Goal: Task Accomplishment & Management: Manage account settings

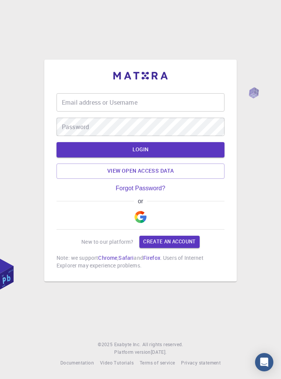
click at [146, 223] on img "button" at bounding box center [140, 217] width 12 height 12
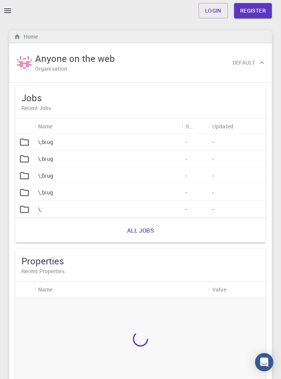
click at [212, 12] on link "Login" at bounding box center [213, 10] width 29 height 15
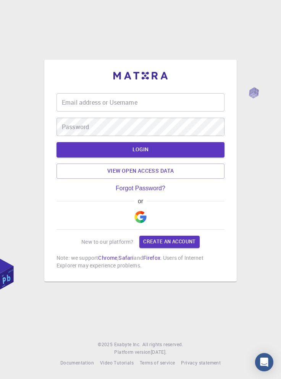
click at [144, 223] on img "button" at bounding box center [140, 217] width 12 height 12
click at [140, 223] on img "button" at bounding box center [140, 217] width 12 height 12
click at [142, 223] on img "button" at bounding box center [140, 217] width 12 height 12
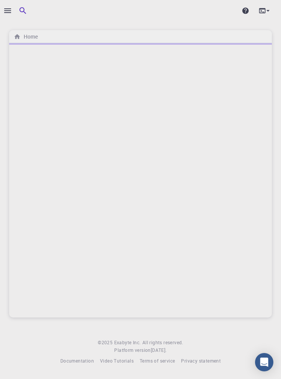
click at [4, 374] on div at bounding box center [140, 189] width 281 height 379
